Goal: Check status: Check status

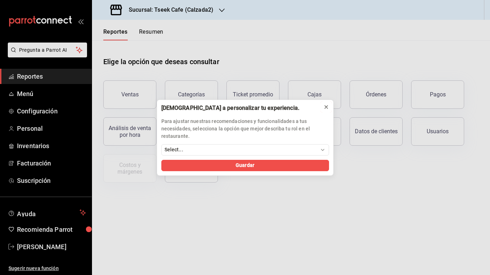
click at [326, 107] on icon at bounding box center [326, 106] width 3 height 3
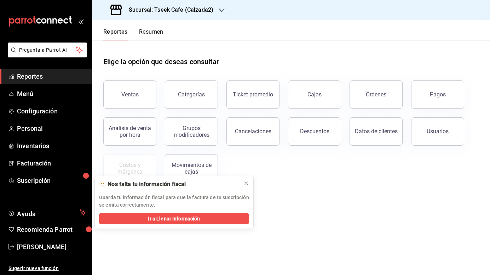
click at [214, 0] on div "Sucursal: Tseek Cafe (Calzada2)" at bounding box center [163, 10] width 130 height 20
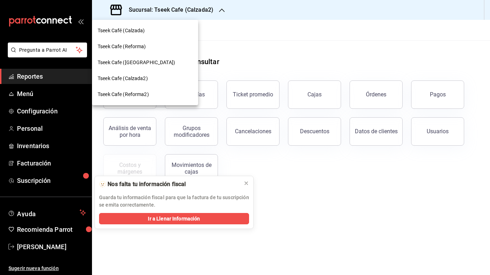
click at [142, 37] on div "Tseek Café (Calzada)" at bounding box center [145, 31] width 106 height 16
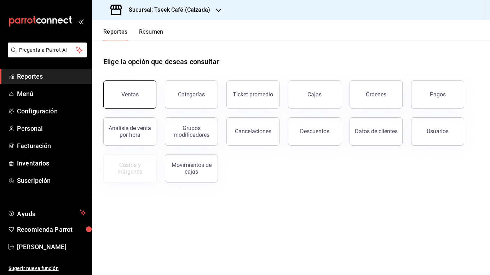
click at [130, 97] on div "Ventas" at bounding box center [129, 94] width 17 height 7
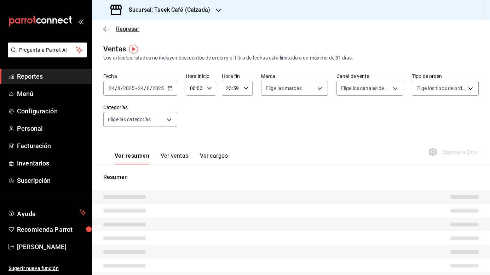
click at [105, 30] on icon "button" at bounding box center [104, 28] width 3 height 5
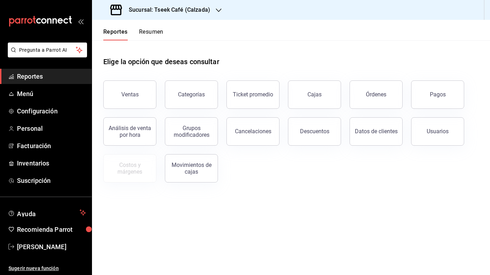
click at [148, 31] on button "Resumen" at bounding box center [151, 34] width 24 height 12
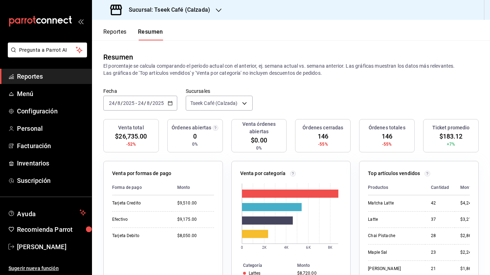
click at [214, 12] on div "Sucursal: Tseek Café (Calzada)" at bounding box center [161, 10] width 127 height 20
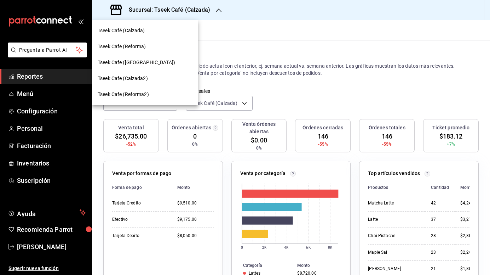
click at [137, 47] on span "Tseek Cafe (Reforma)" at bounding box center [122, 46] width 48 height 7
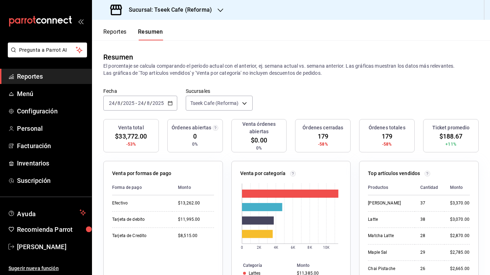
click at [214, 13] on div "Sucursal: Tseek Cafe (Reforma)" at bounding box center [162, 10] width 128 height 20
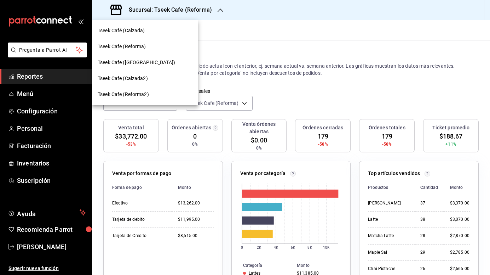
click at [150, 62] on div "Tseek Cafe ([GEOGRAPHIC_DATA])" at bounding box center [145, 62] width 95 height 7
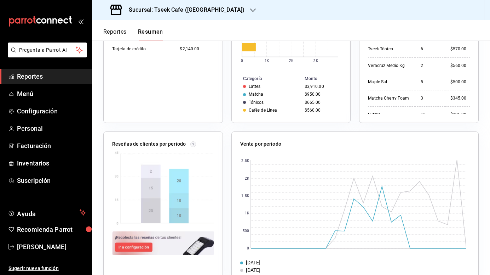
scroll to position [203, 0]
